Goal: Check status: Check status

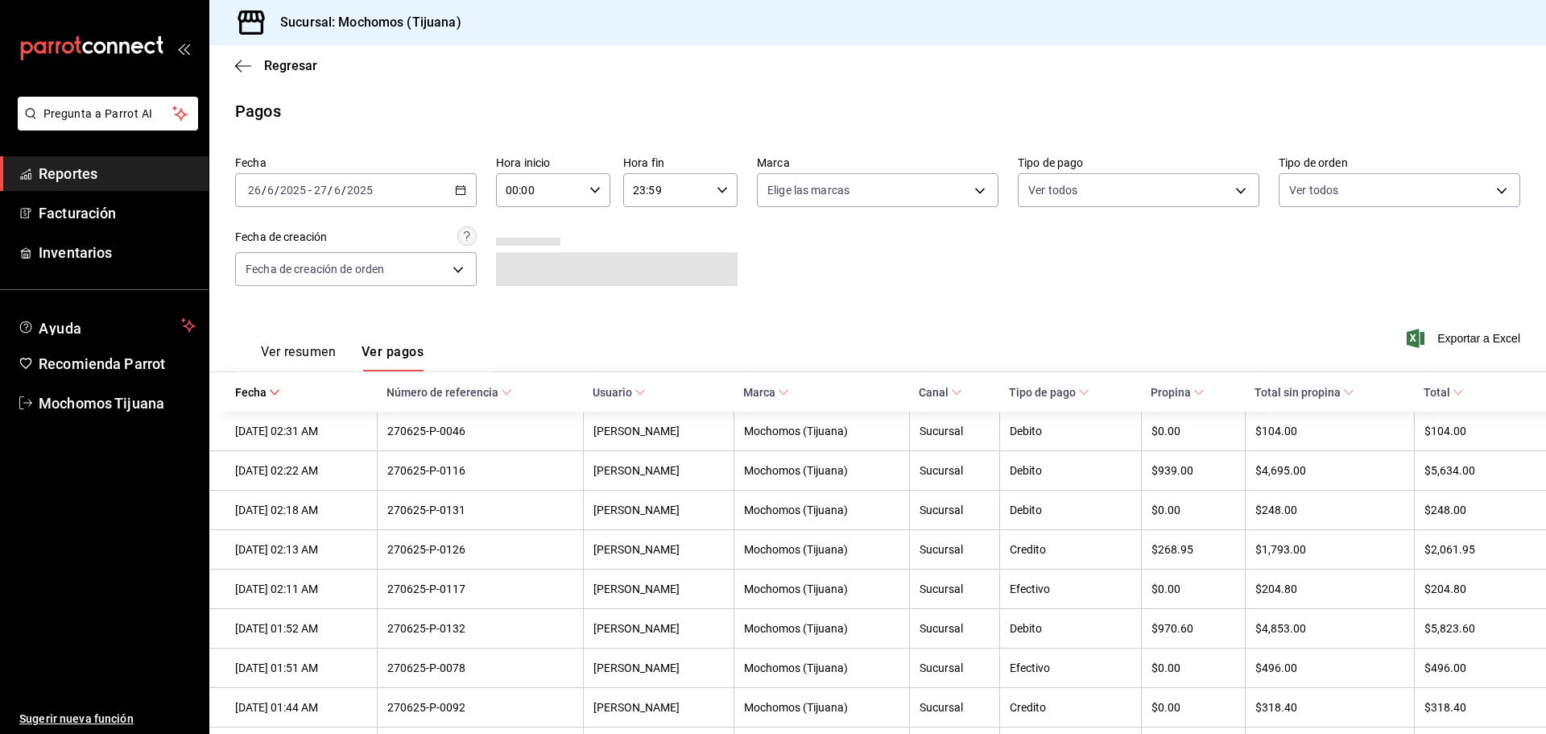
click at [461, 195] on \(Stroke\) "button" at bounding box center [461, 190] width 10 height 9
click at [451, 188] on div "[DATE] [DATE] - [DATE] [DATE]" at bounding box center [356, 190] width 242 height 34
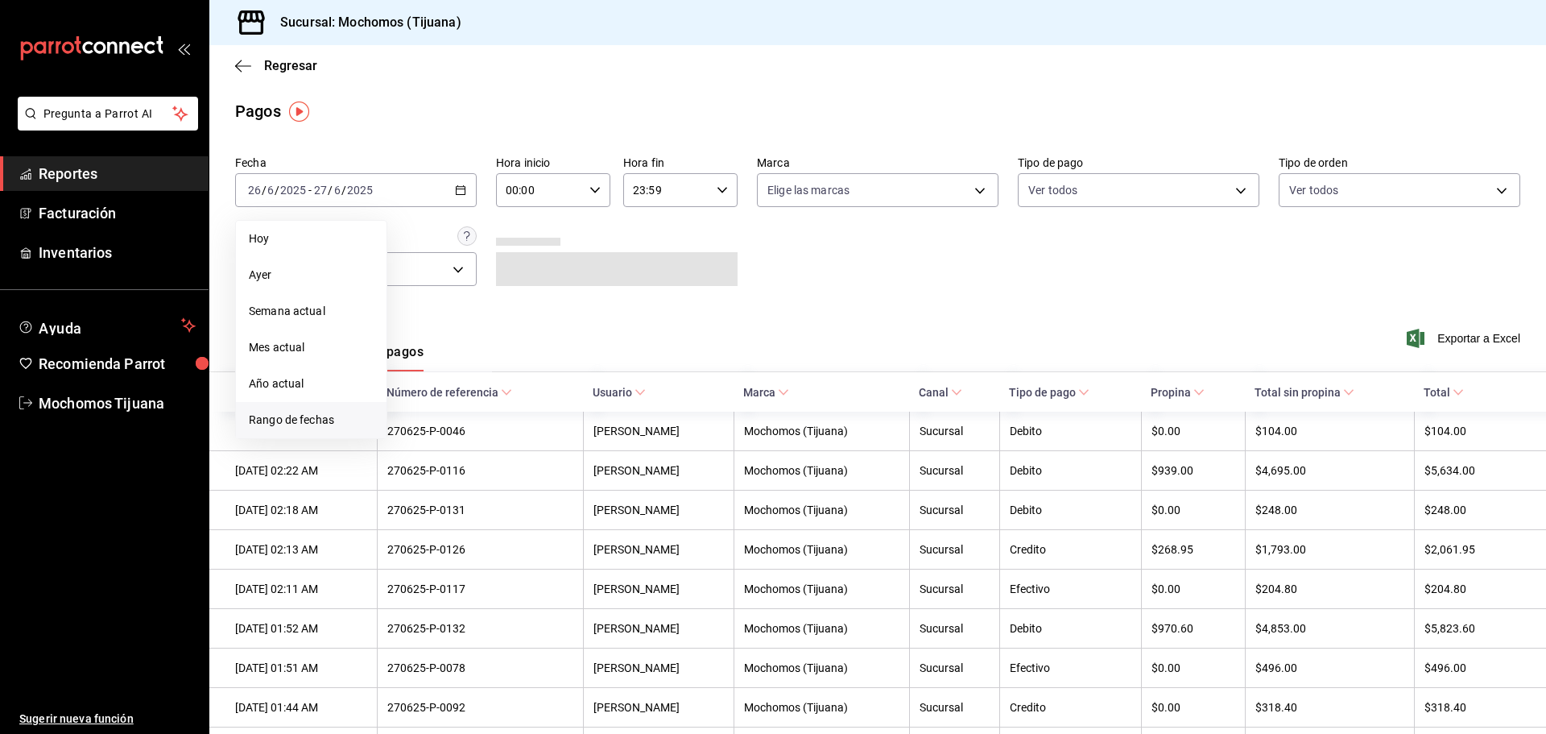
click at [321, 416] on span "Rango de fechas" at bounding box center [311, 420] width 125 height 17
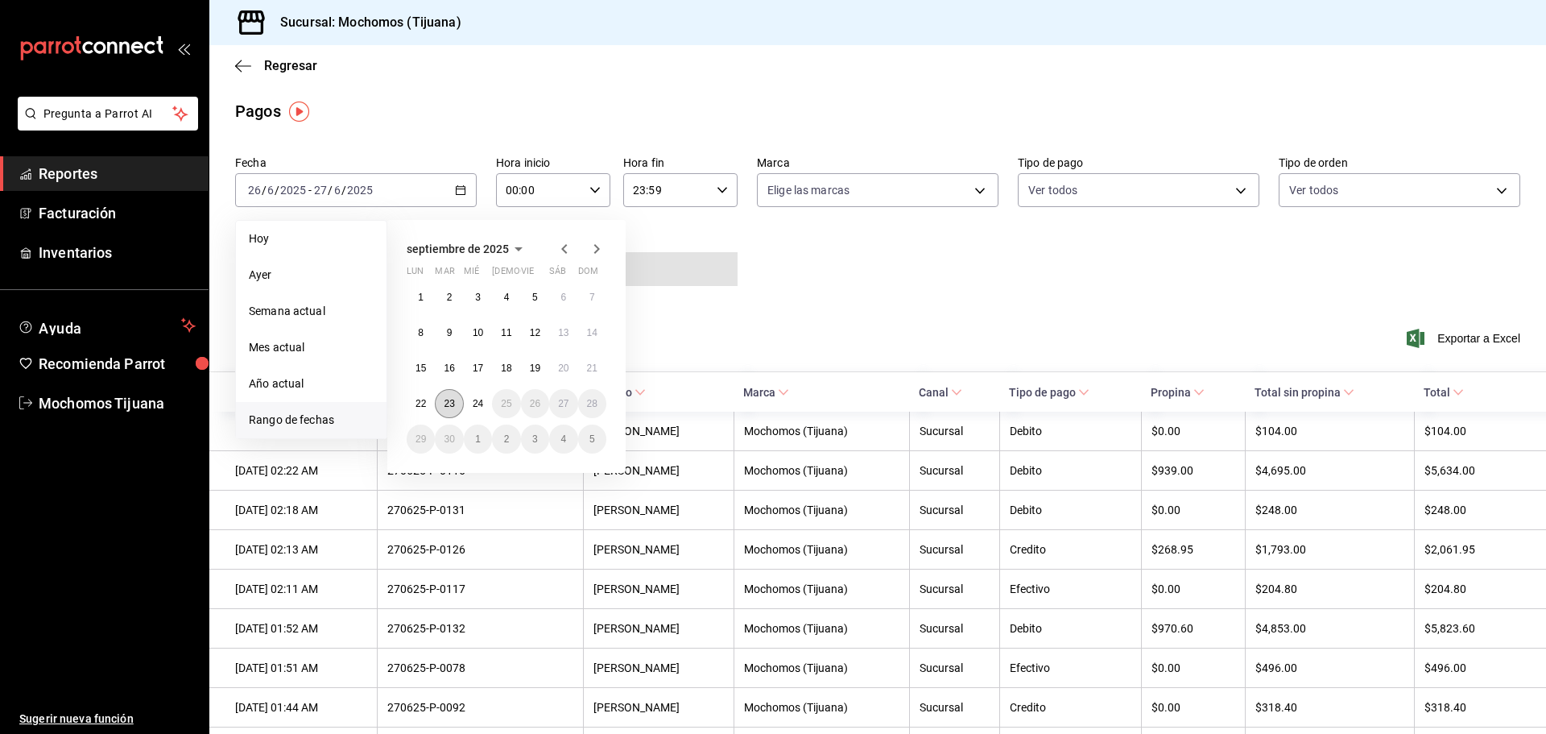
click at [449, 404] on abbr "23" at bounding box center [449, 403] width 10 height 11
click at [476, 404] on abbr "24" at bounding box center [478, 403] width 10 height 11
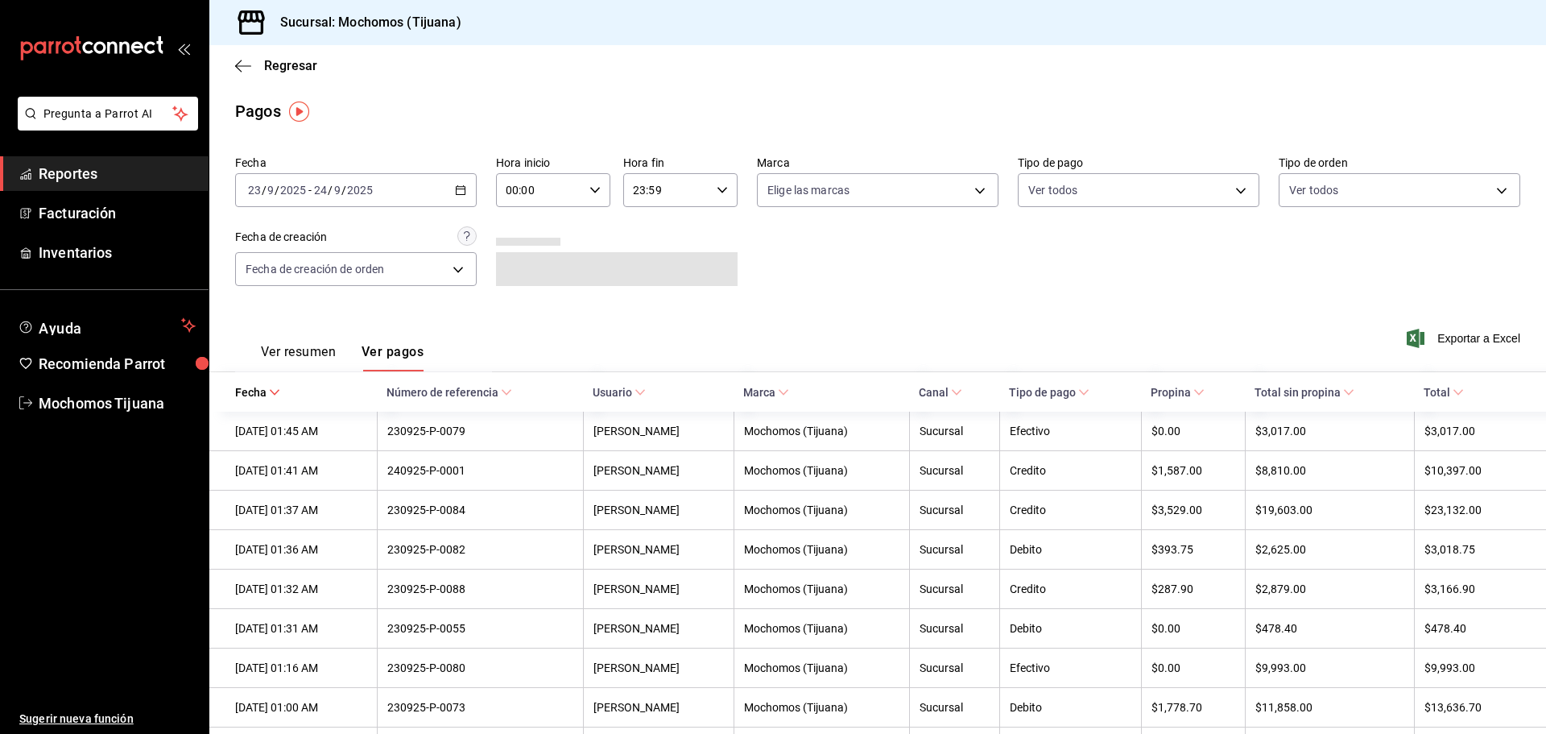
click at [598, 190] on div "00:00 Hora inicio" at bounding box center [553, 190] width 114 height 34
click at [515, 300] on span "04" at bounding box center [522, 305] width 31 height 13
type input "04:00"
click at [713, 187] on div at bounding box center [773, 367] width 1546 height 734
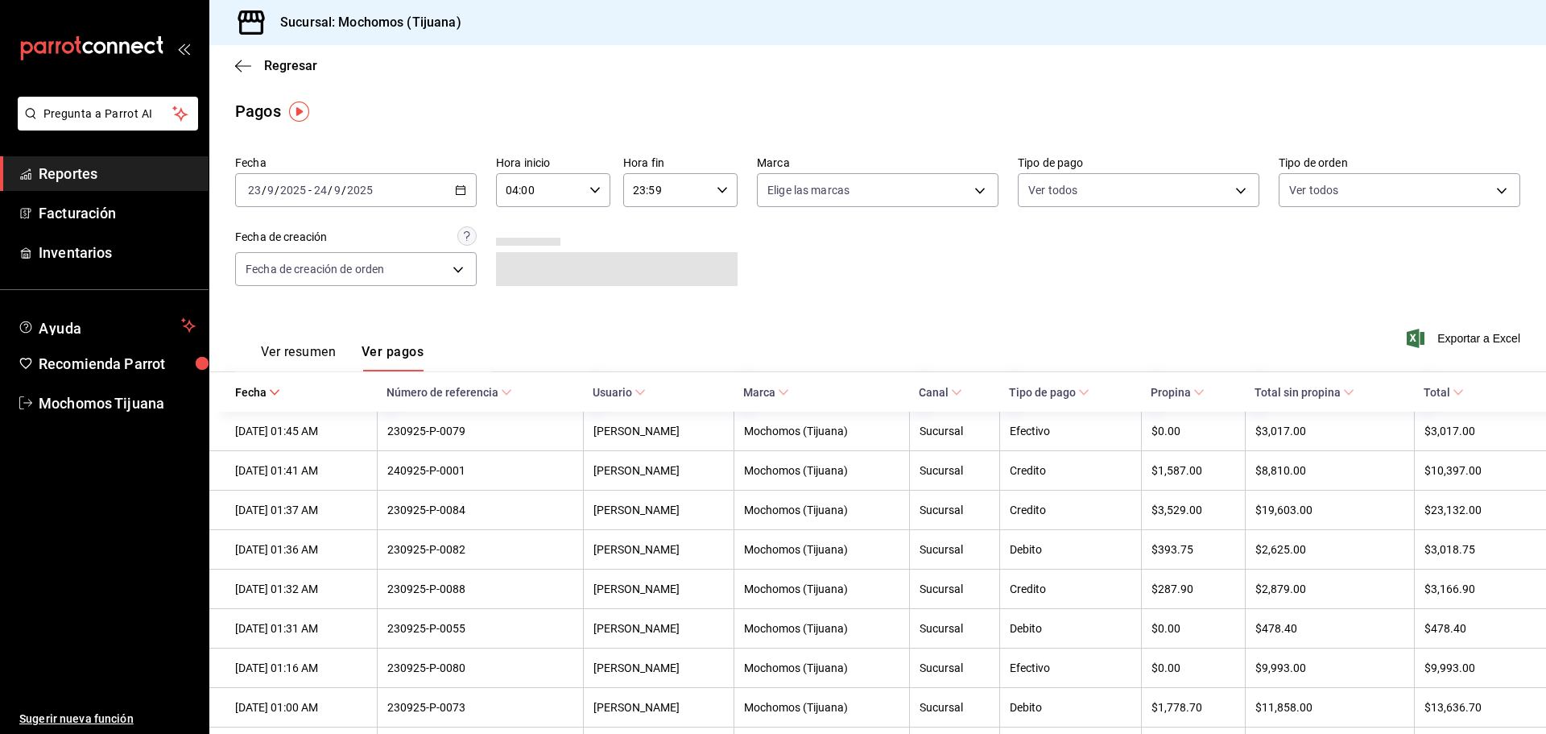
click at [717, 188] on icon "button" at bounding box center [722, 189] width 11 height 11
click at [644, 307] on span "04" at bounding box center [647, 305] width 31 height 13
type input "04:59"
click at [277, 349] on div at bounding box center [773, 367] width 1546 height 734
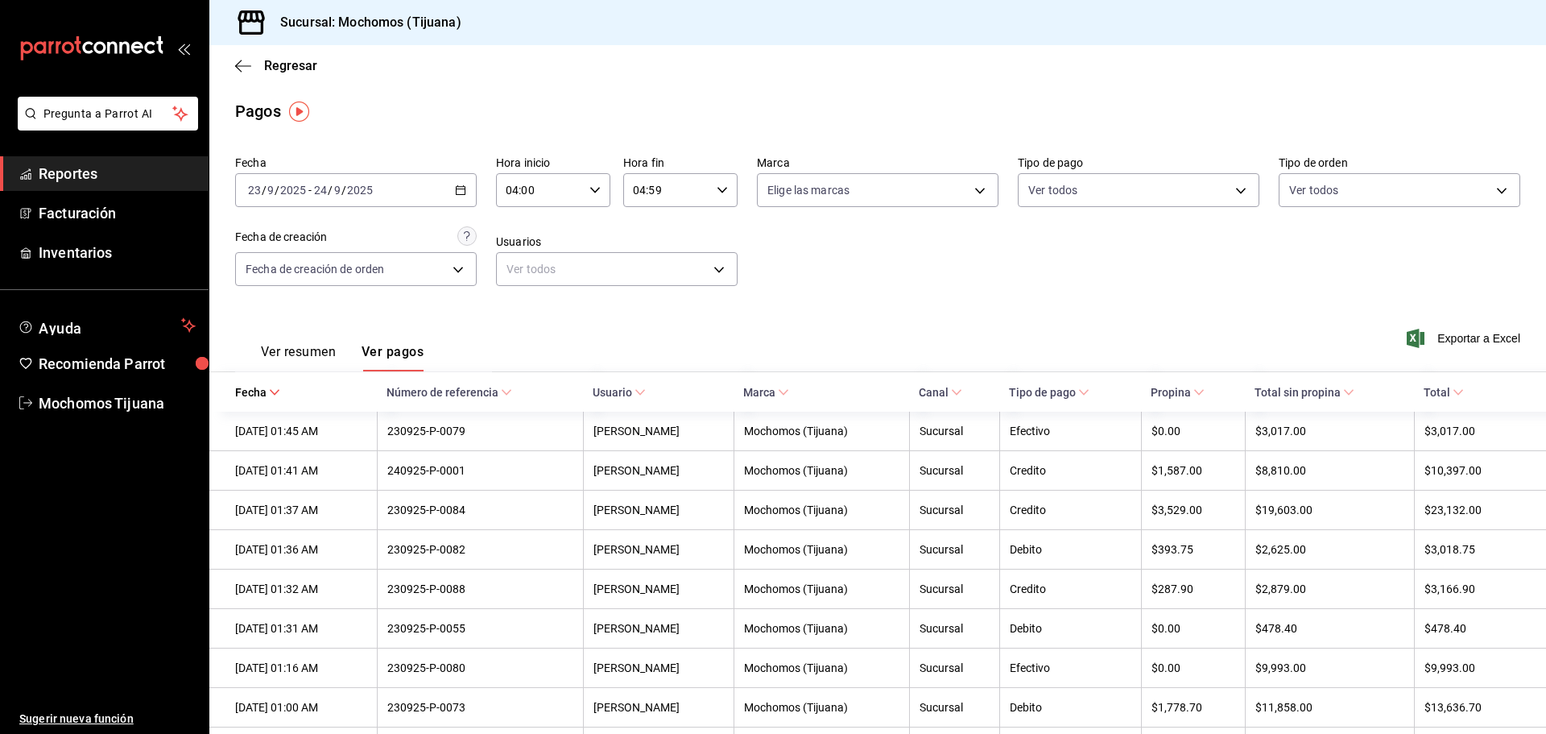
click at [276, 346] on button "Ver resumen" at bounding box center [298, 357] width 75 height 27
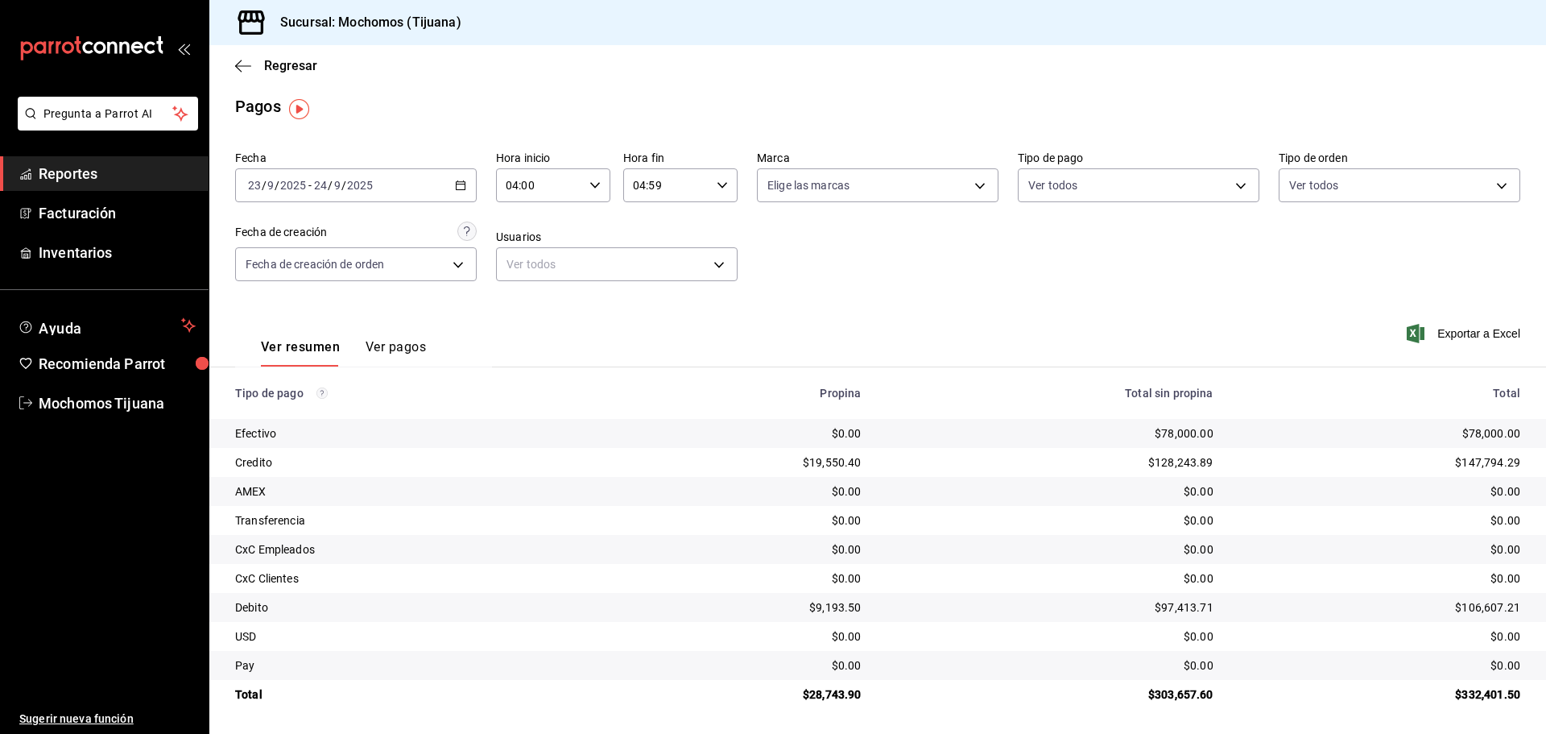
scroll to position [6, 0]
drag, startPoint x: 1194, startPoint y: 159, endPoint x: 1141, endPoint y: 317, distance: 165.6
click at [1141, 317] on div "Ver resumen Ver pagos Exportar a Excel" at bounding box center [877, 342] width 1337 height 85
click at [457, 183] on \(Stroke\) "button" at bounding box center [461, 183] width 9 height 1
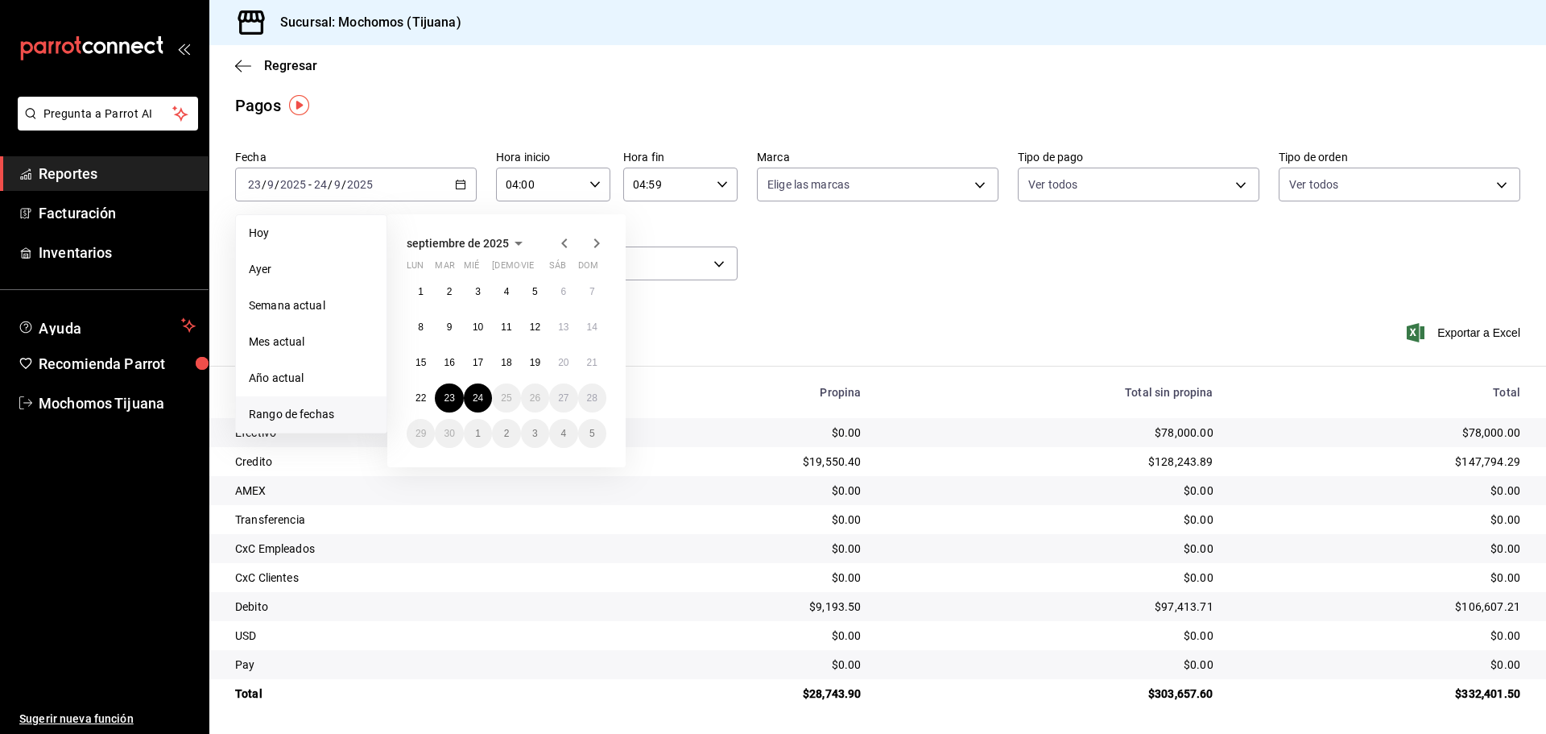
click at [558, 246] on icon "button" at bounding box center [564, 243] width 19 height 19
click at [559, 241] on icon "button" at bounding box center [564, 243] width 19 height 19
click at [511, 432] on abbr "26" at bounding box center [506, 433] width 10 height 11
click at [533, 429] on abbr "27" at bounding box center [535, 433] width 10 height 11
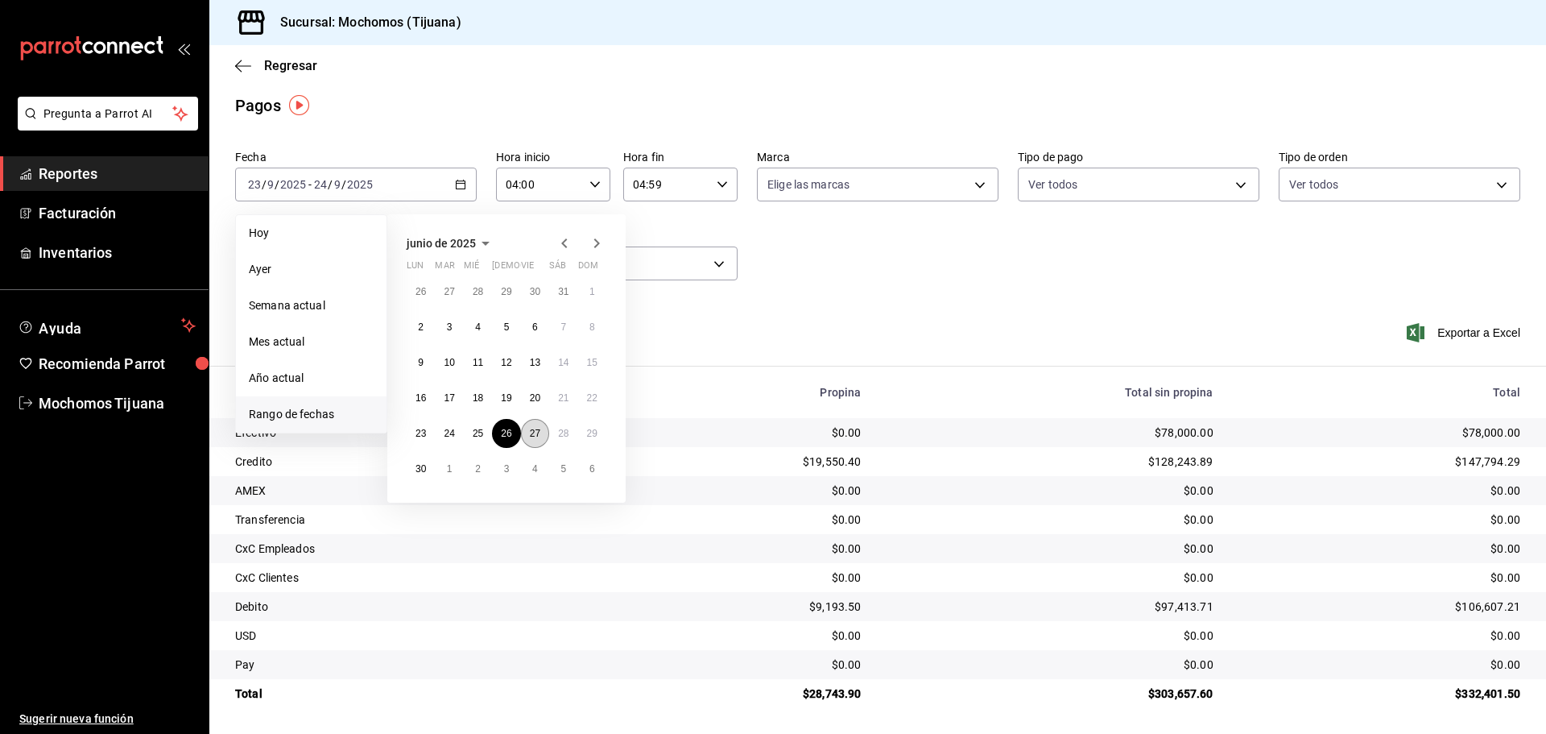
type input "00:00"
type input "23:59"
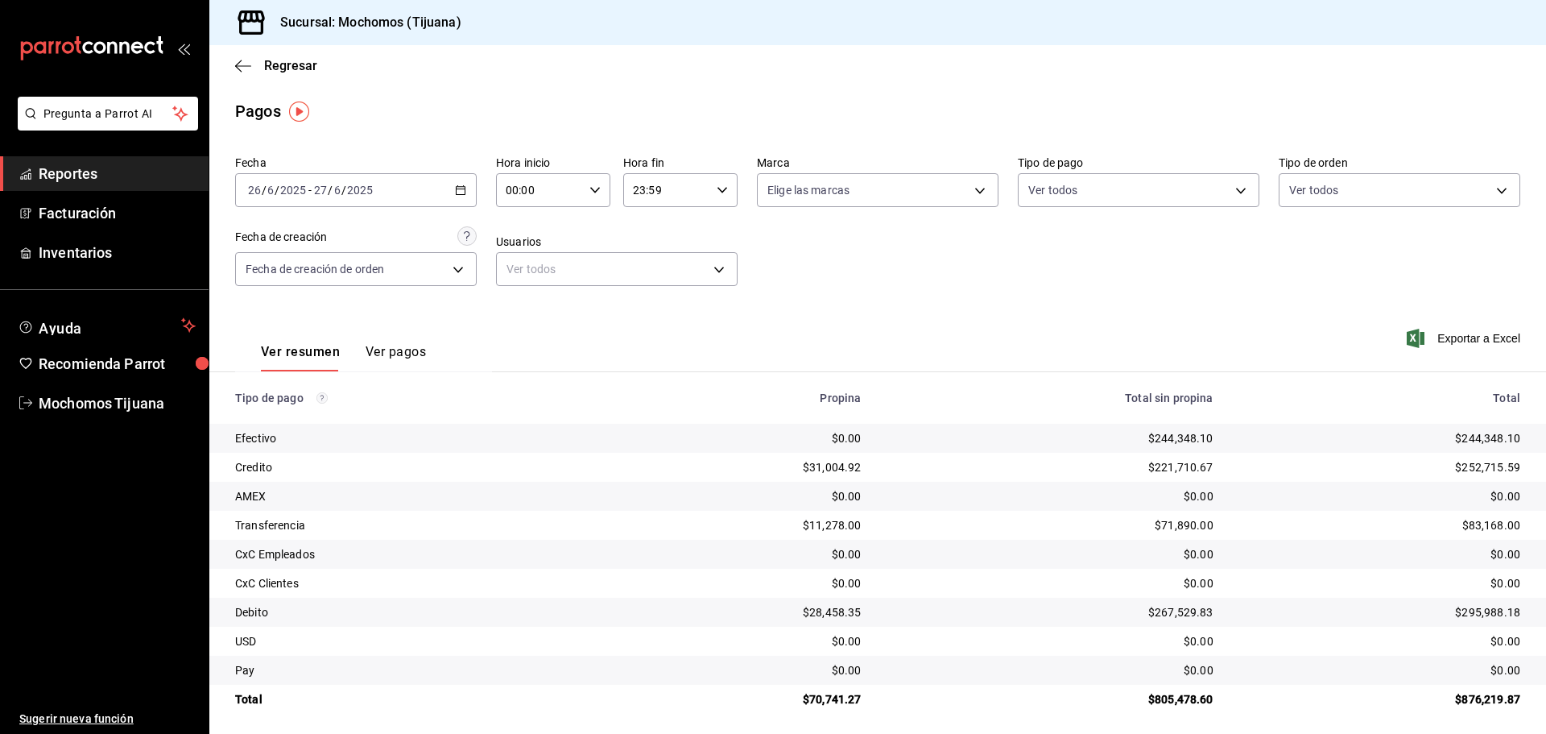
click at [601, 185] on div "00:00 Hora inicio" at bounding box center [553, 190] width 114 height 34
click at [513, 300] on span "04" at bounding box center [522, 305] width 31 height 13
type input "04:00"
click at [717, 191] on div at bounding box center [773, 367] width 1546 height 734
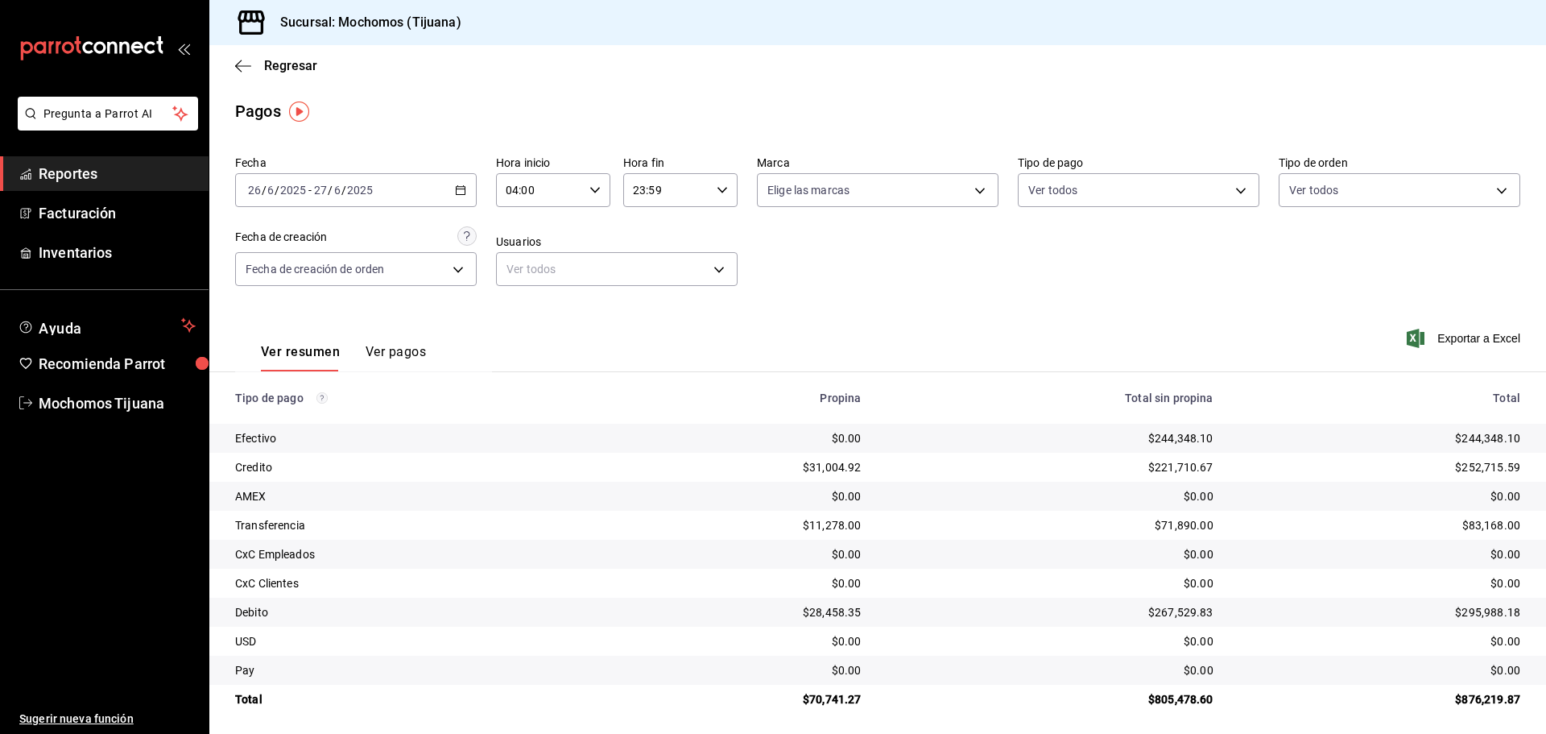
click at [718, 191] on \(Stroke\) "button" at bounding box center [723, 190] width 10 height 6
click at [648, 216] on button "04" at bounding box center [648, 231] width 51 height 32
type input "04:59"
click at [1237, 188] on div at bounding box center [773, 367] width 1546 height 734
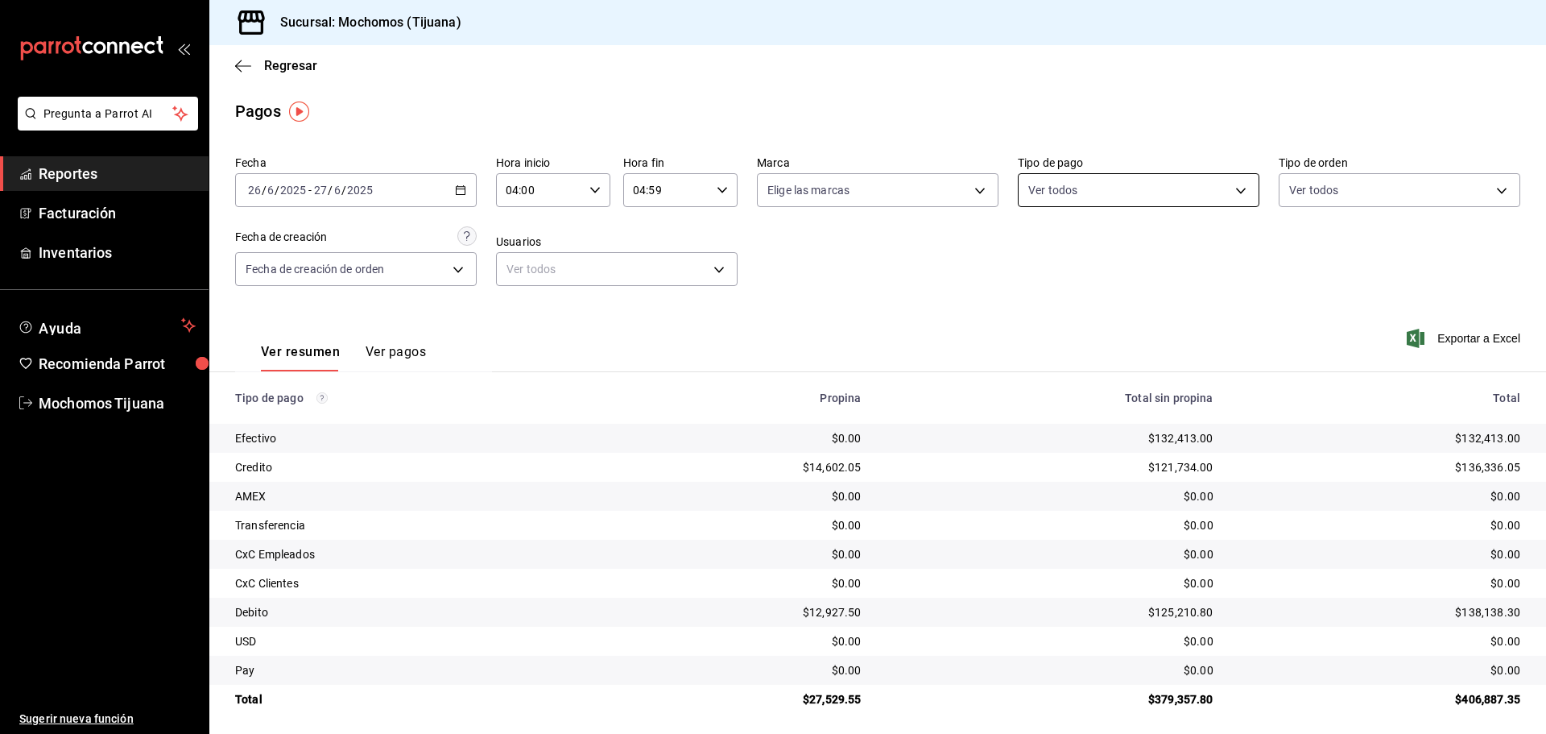
click at [1235, 188] on body "Pregunta a Parrot AI Reportes Facturación Inventarios Ayuda Recomienda Parrot M…" at bounding box center [773, 367] width 1546 height 734
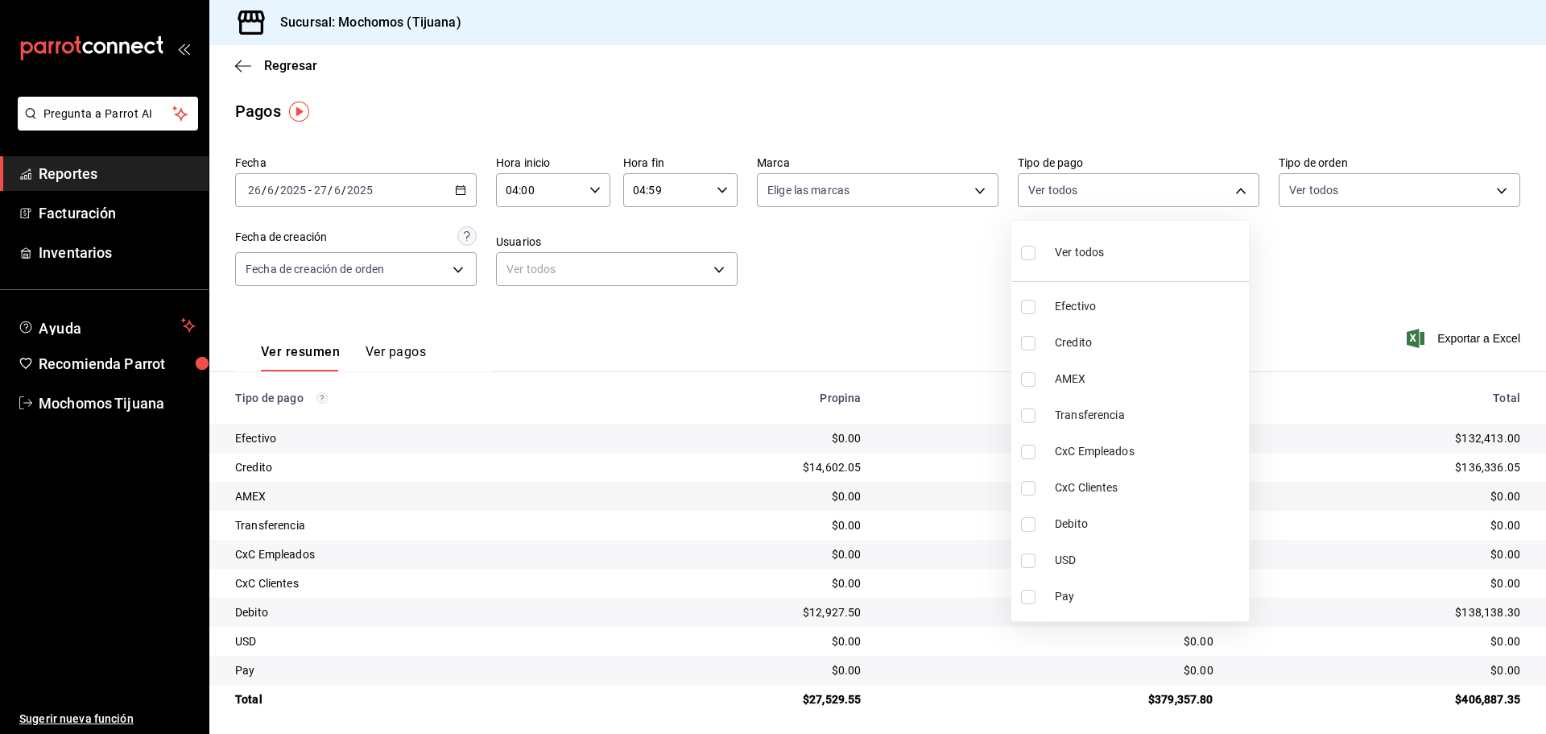
click at [1029, 341] on input "checkbox" at bounding box center [1028, 343] width 14 height 14
checkbox input "true"
type input "a27a072c-b141-4985-9f83-ae60dbe2196b"
click at [1043, 528] on label at bounding box center [1039, 524] width 21 height 14
click at [1043, 528] on input "checkbox" at bounding box center [1036, 524] width 14 height 14
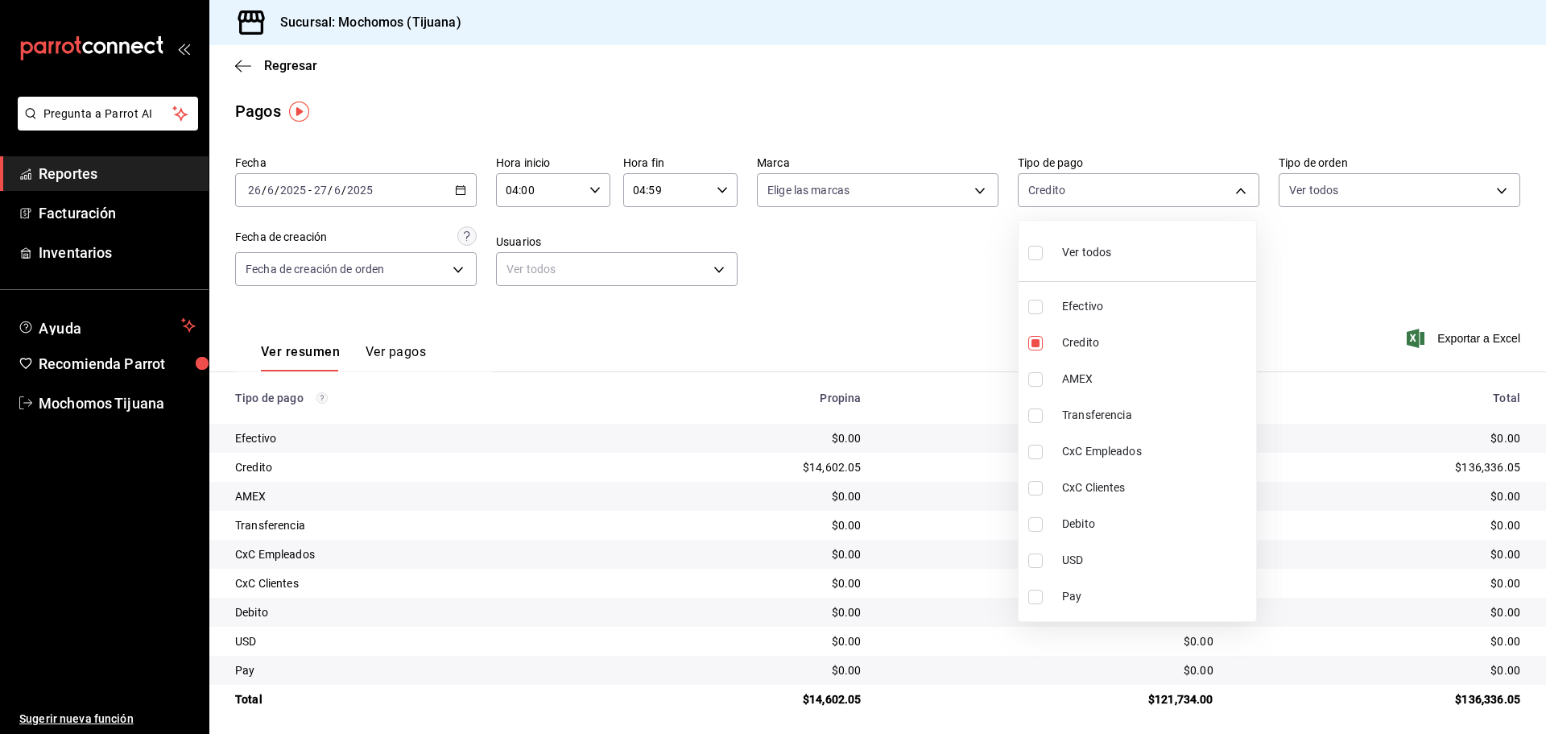
checkbox input "false"
type input "a27a072c-b141-4985-9f83-ae60dbe2196b"
click at [1030, 523] on input "checkbox" at bounding box center [1036, 524] width 14 height 14
checkbox input "true"
type input "a27a072c-b141-4985-9f83-ae60dbe2196b,b7370aa5-450f-4a05-bab4-2784151f97fb"
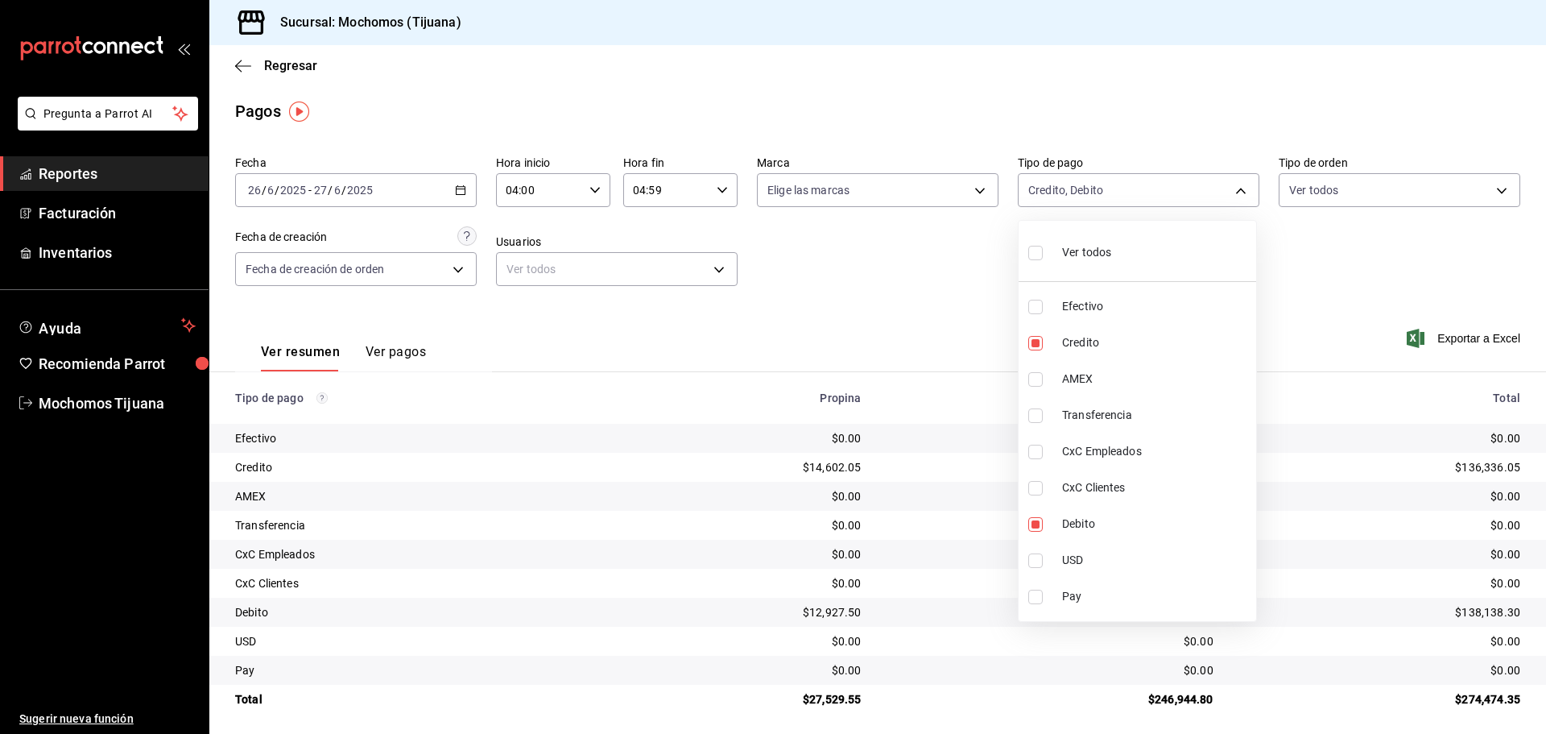
click at [898, 329] on div at bounding box center [773, 367] width 1546 height 734
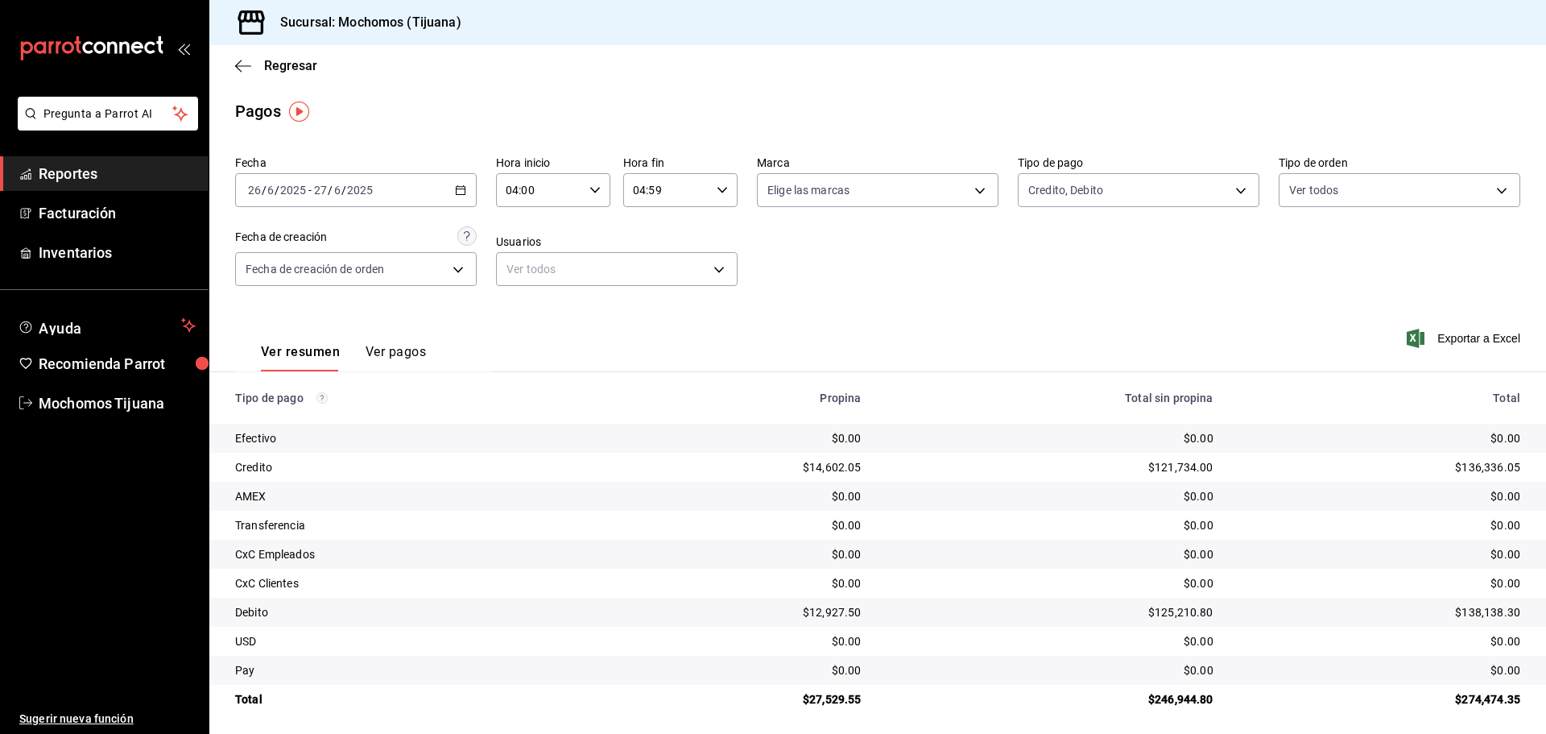
click at [399, 350] on button "Ver pagos" at bounding box center [396, 357] width 60 height 27
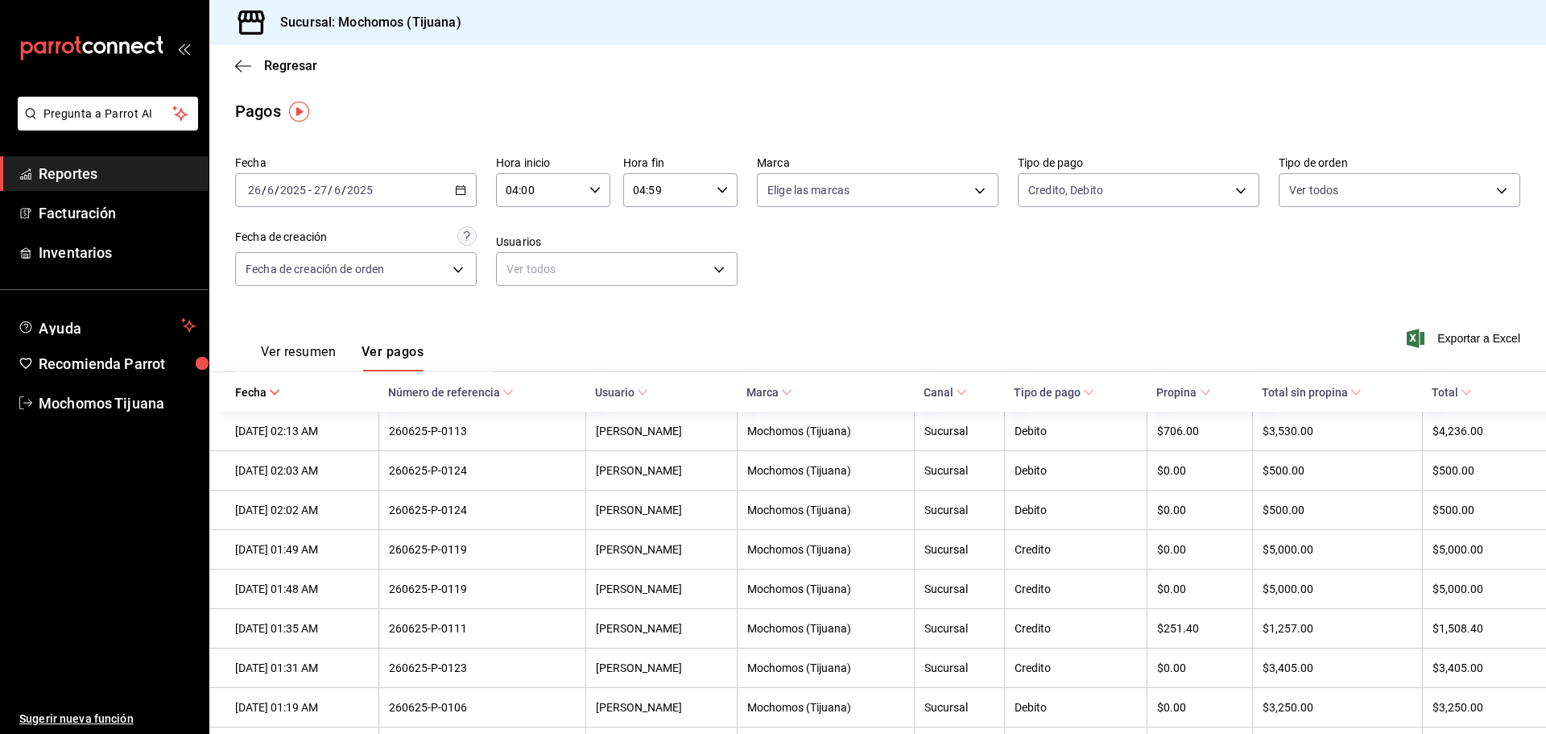
click at [273, 354] on button "Ver resumen" at bounding box center [298, 357] width 75 height 27
